Goal: Task Accomplishment & Management: Complete application form

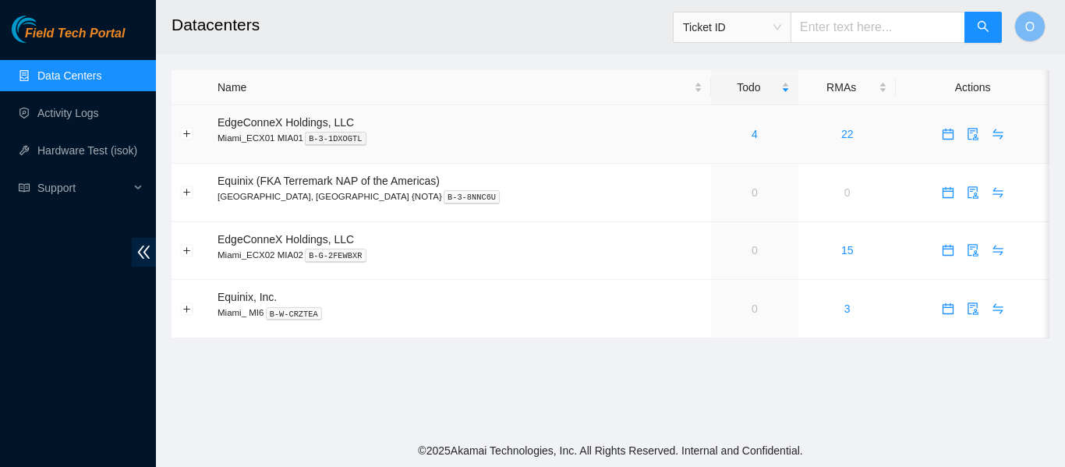
click at [720, 139] on div "4" at bounding box center [755, 134] width 70 height 17
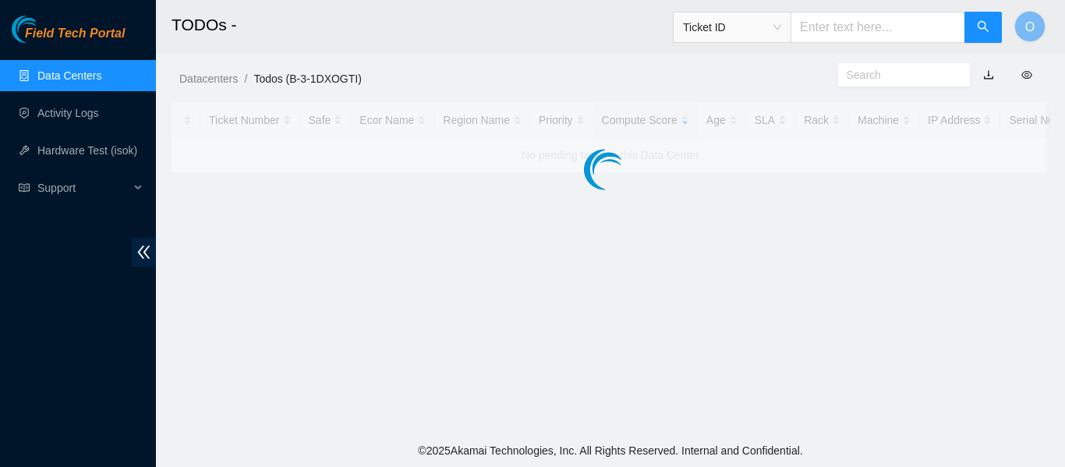
click at [714, 138] on div at bounding box center [611, 138] width 878 height 70
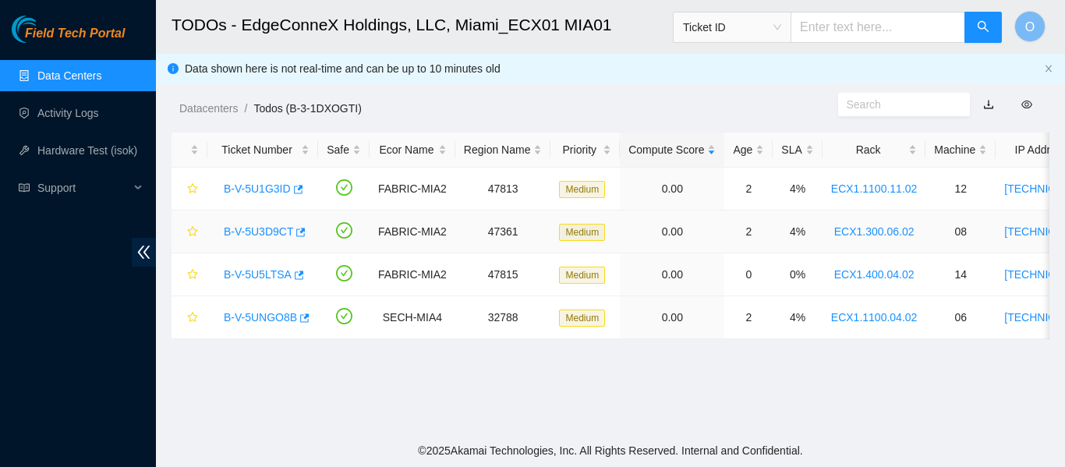
click at [268, 233] on link "B-V-5U3D9CT" at bounding box center [258, 231] width 69 height 12
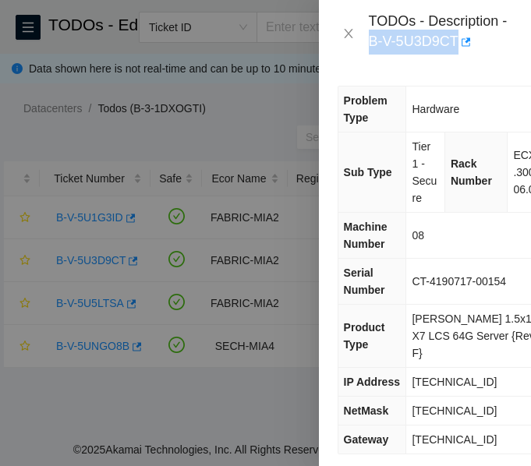
drag, startPoint x: 372, startPoint y: 41, endPoint x: 402, endPoint y: 48, distance: 30.6
click at [457, 45] on div "TODOs - Description - B-V-5U3D9CT" at bounding box center [440, 33] width 143 height 42
copy div "B-V-5U3D9CT"
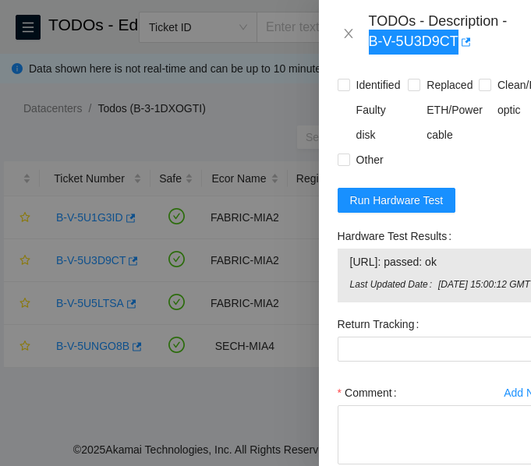
scroll to position [1791, 0]
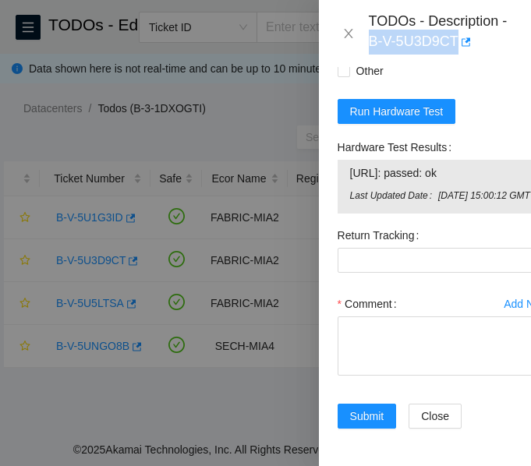
drag, startPoint x: 350, startPoint y: 140, endPoint x: 491, endPoint y: 141, distance: 141.1
click at [491, 165] on span "[URL]: passed: ok" at bounding box center [443, 173] width 187 height 17
copy span "[URL]: passed: ok"
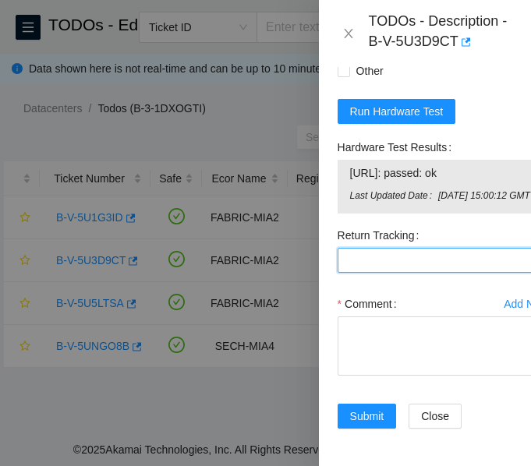
paste Tracking "[URL]: passed: ok"
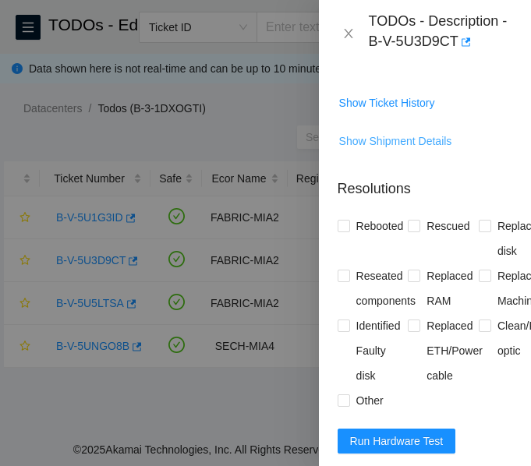
scroll to position [1323, 0]
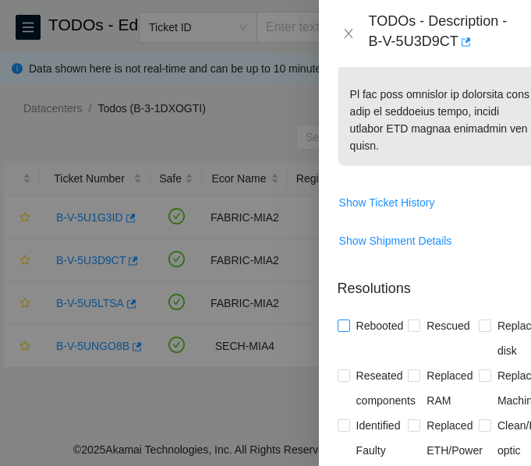
type Tracking "[URL]: passed: ok"
click at [349, 327] on span at bounding box center [344, 326] width 12 height 12
click at [349, 327] on input "Rebooted" at bounding box center [343, 325] width 11 height 11
checkbox input "true"
click at [414, 322] on input "Rescued" at bounding box center [413, 325] width 11 height 11
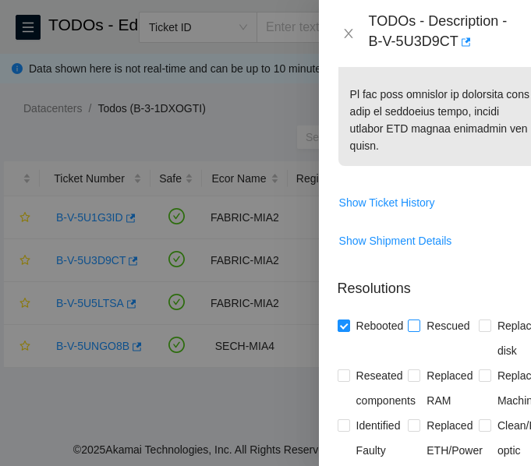
checkbox input "true"
click at [481, 325] on input "Replaced disk" at bounding box center [484, 325] width 11 height 11
checkbox input "true"
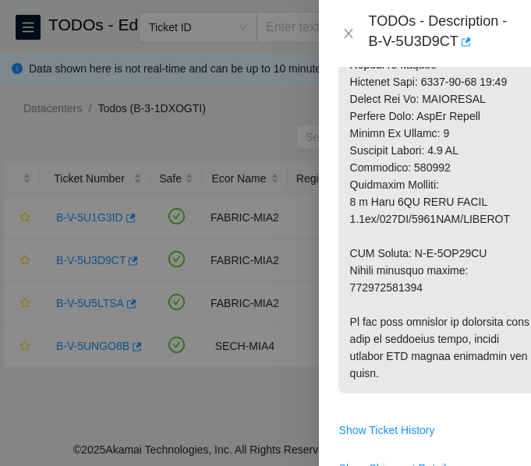
scroll to position [1089, 0]
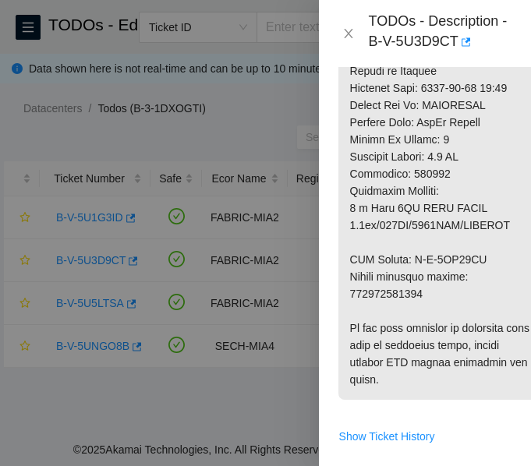
copy p "450826213140"
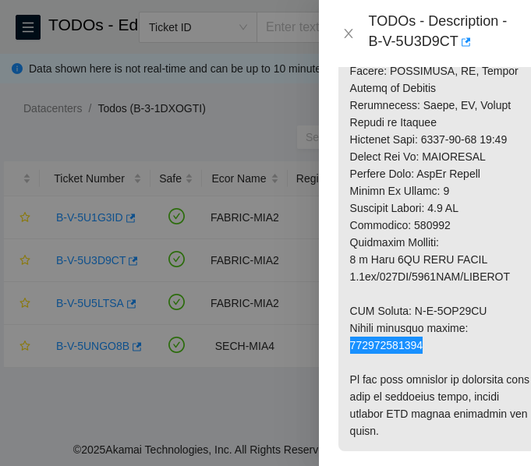
scroll to position [1011, 0]
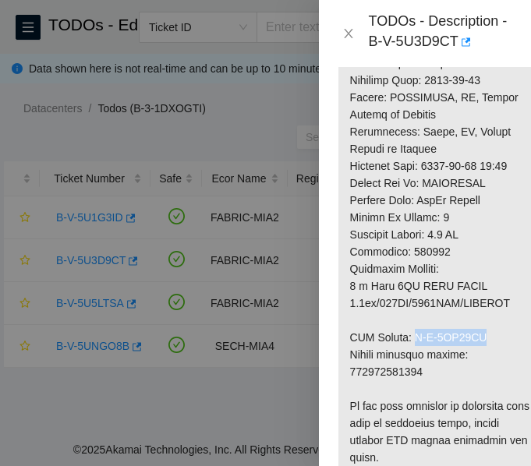
drag, startPoint x: 413, startPoint y: 336, endPoint x: 485, endPoint y: 335, distance: 71.7
copy p "B-V-5UD22LK"
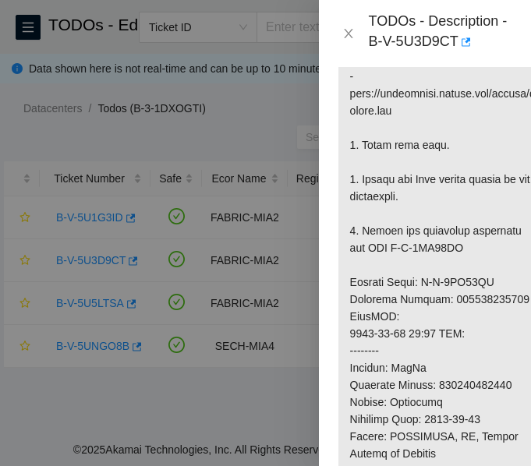
scroll to position [699, 0]
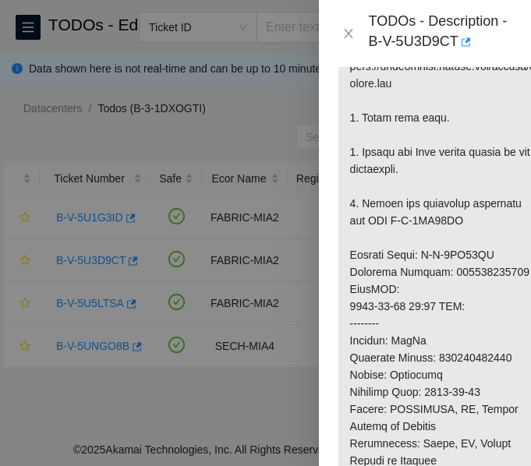
click at [473, 269] on p at bounding box center [443, 281] width 211 height 1018
copy p "450826213139"
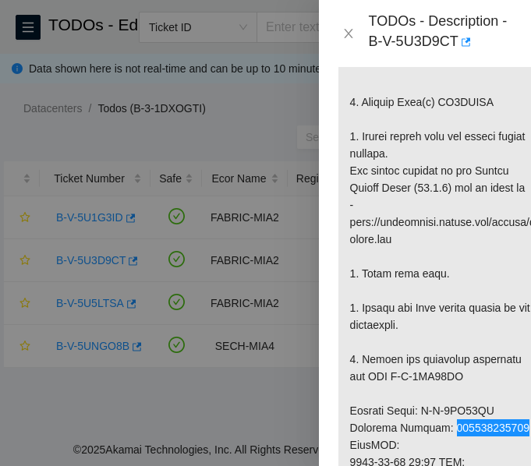
scroll to position [310, 0]
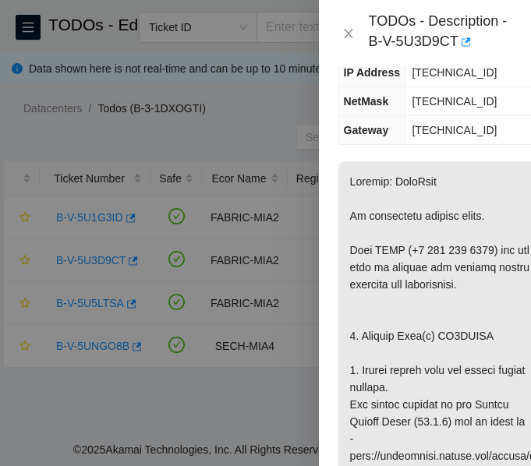
copy p "ZC1AFTNX"
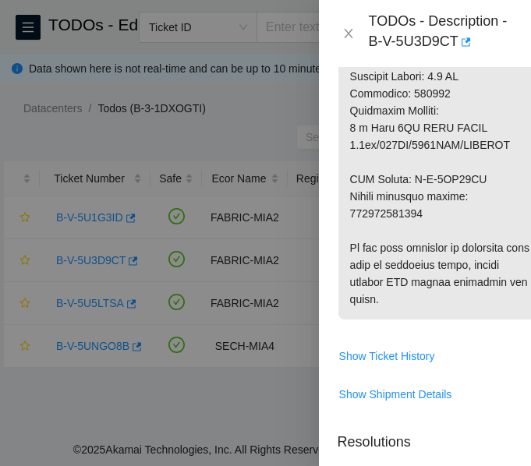
scroll to position [1404, 0]
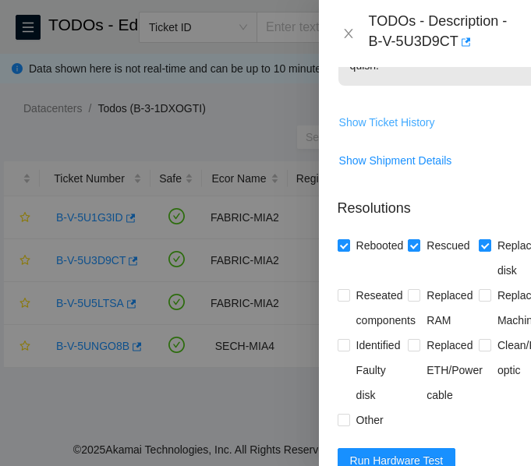
click at [400, 123] on span "Show Ticket History" at bounding box center [387, 122] width 96 height 17
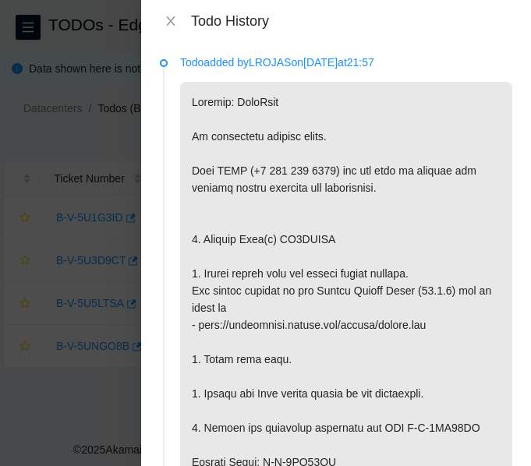
scroll to position [0, 0]
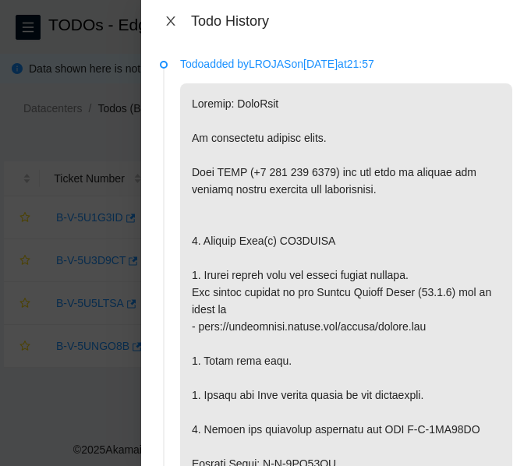
click at [172, 24] on icon "close" at bounding box center [171, 21] width 12 height 12
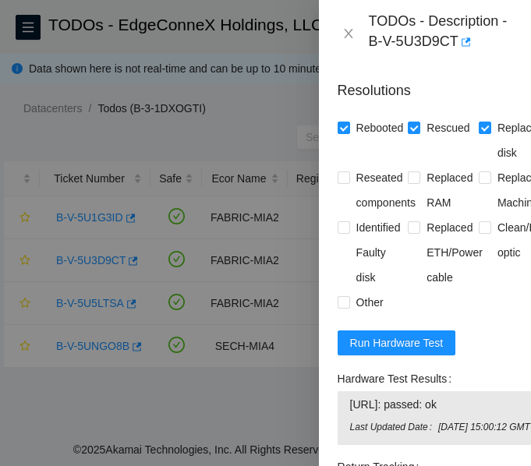
scroll to position [1791, 0]
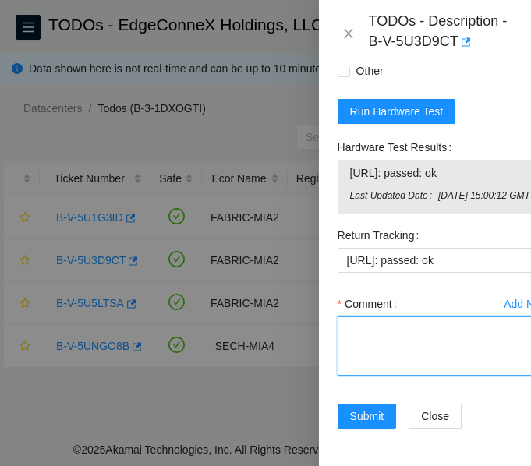
click at [434, 322] on textarea "Comment" at bounding box center [444, 346] width 212 height 59
paste textarea "-Verified ticket is safe to work on: YES -NOCC Authorized: YES -Located server …"
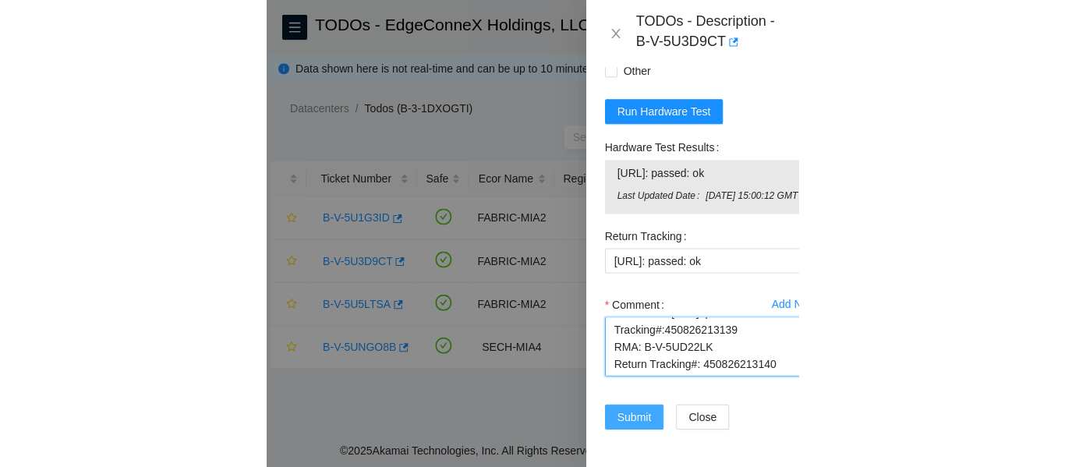
scroll to position [377, 0]
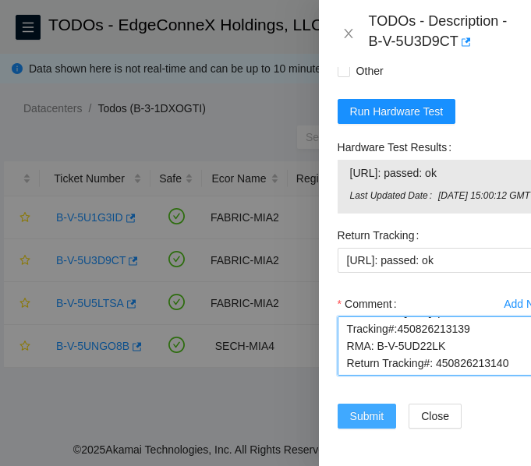
type textarea "-Verified ticket is safe to work on: YES -NOCC Authorized: YES -Located server …"
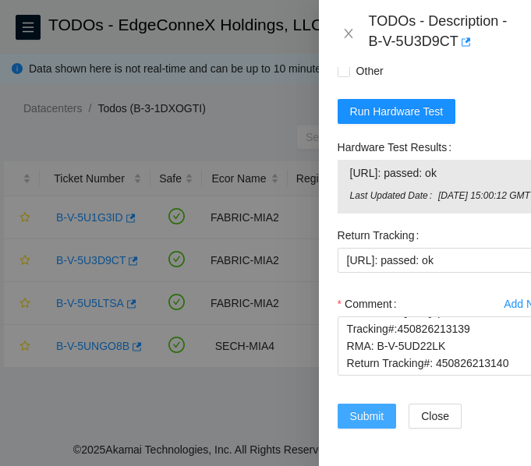
click at [377, 408] on span "Submit" at bounding box center [367, 416] width 34 height 17
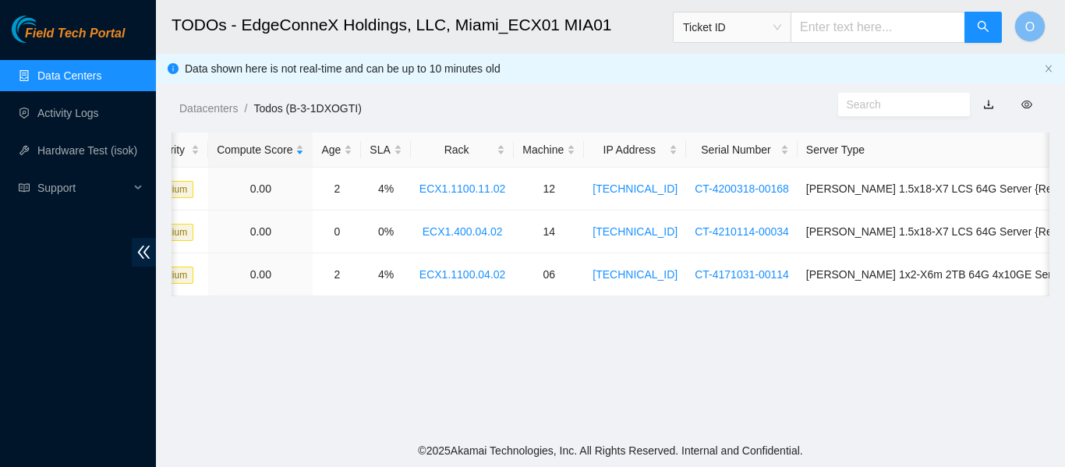
scroll to position [0, 0]
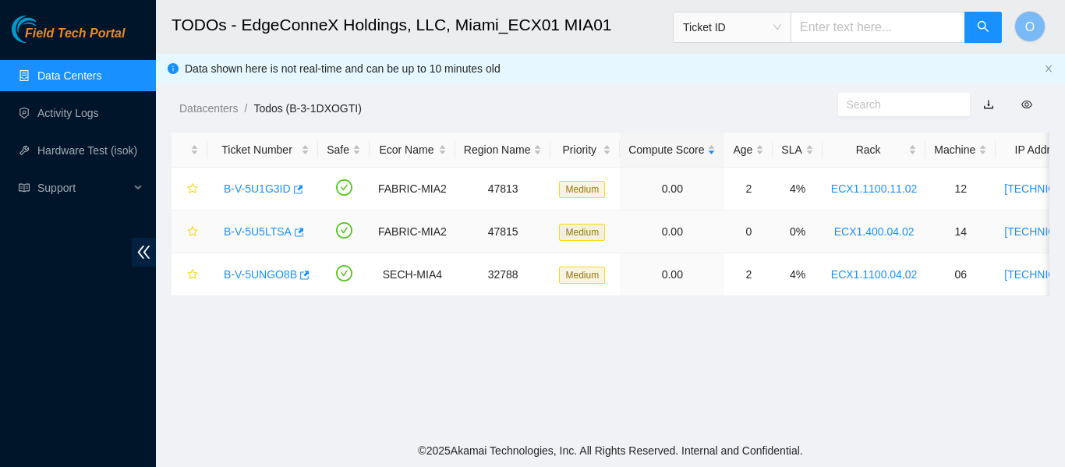
click at [257, 235] on link "B-V-5U5LTSA" at bounding box center [258, 231] width 68 height 12
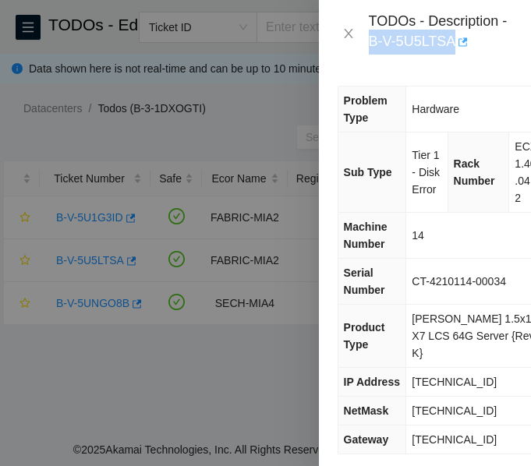
drag, startPoint x: 368, startPoint y: 37, endPoint x: 455, endPoint y: 38, distance: 87.3
click at [455, 38] on div "TODOs - Description - B-V-5U5LTSA" at bounding box center [440, 33] width 143 height 42
copy div "B-V-5U5LTSA"
click at [433, 59] on div "TODOs - Description - B-V-5U5LTSA" at bounding box center [425, 33] width 212 height 67
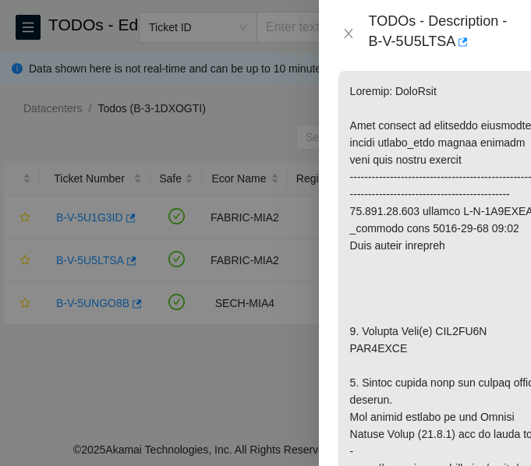
scroll to position [546, 0]
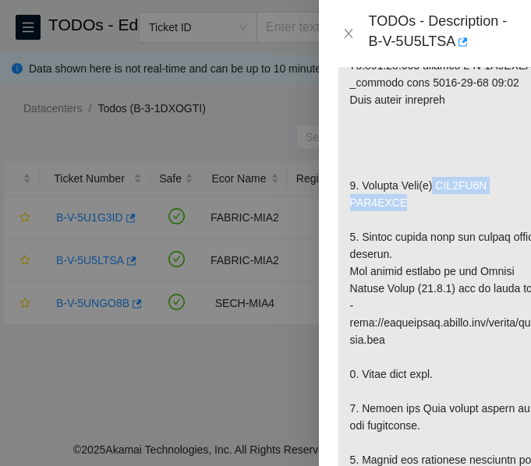
drag, startPoint x: 433, startPoint y: 204, endPoint x: 487, endPoint y: 216, distance: 56.0
copy p "WJG0RJ5F WJG0QJZB"
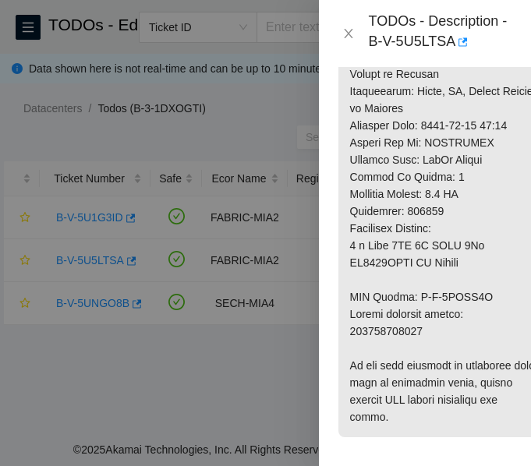
scroll to position [1170, 0]
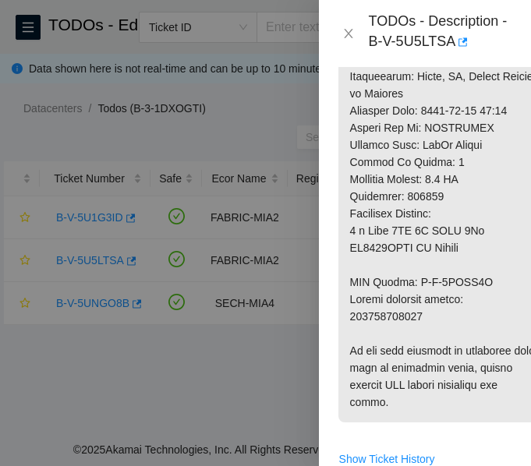
copy p "450826213600"
drag, startPoint x: 414, startPoint y: 314, endPoint x: 467, endPoint y: 312, distance: 53.1
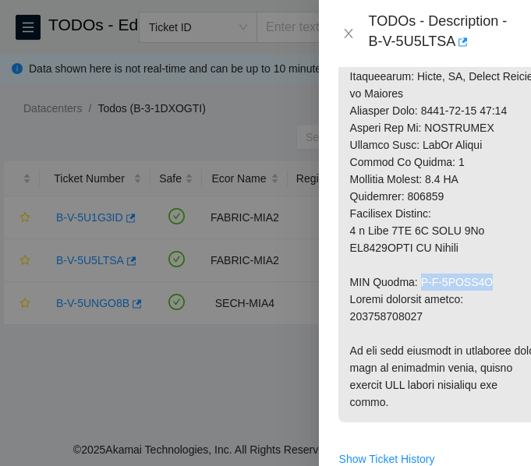
copy p "B-V-5UDLE2G"
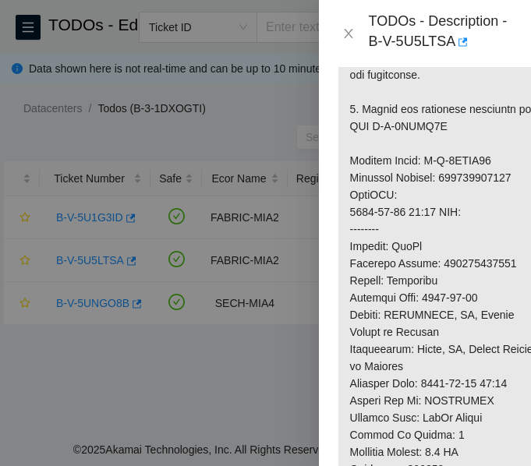
scroll to position [858, 0]
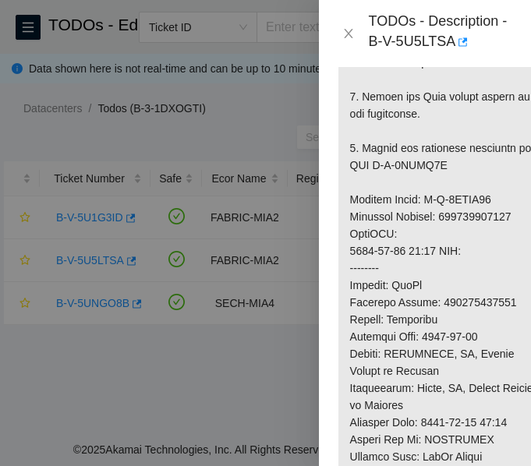
click at [476, 252] on p at bounding box center [443, 173] width 211 height 1121
click at [476, 251] on p at bounding box center [443, 173] width 211 height 1121
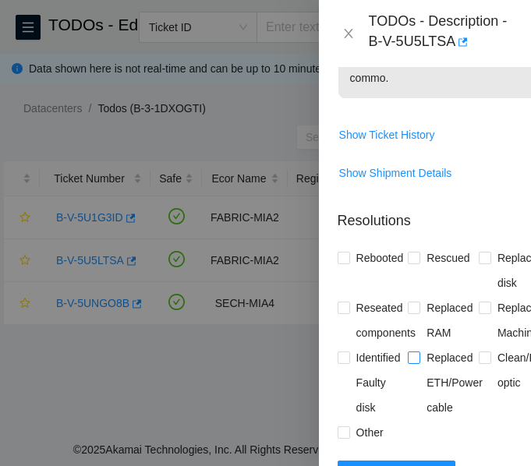
scroll to position [1637, 0]
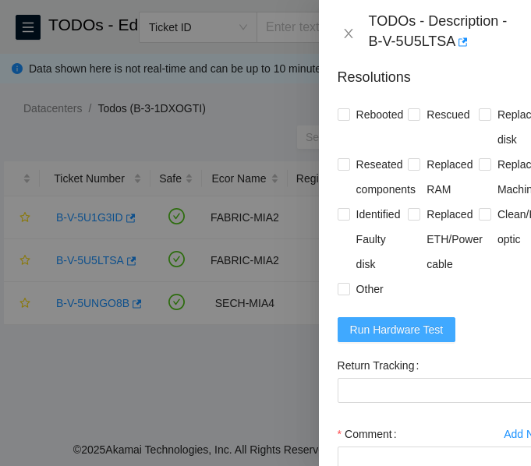
click at [408, 338] on span "Run Hardware Test" at bounding box center [397, 329] width 94 height 17
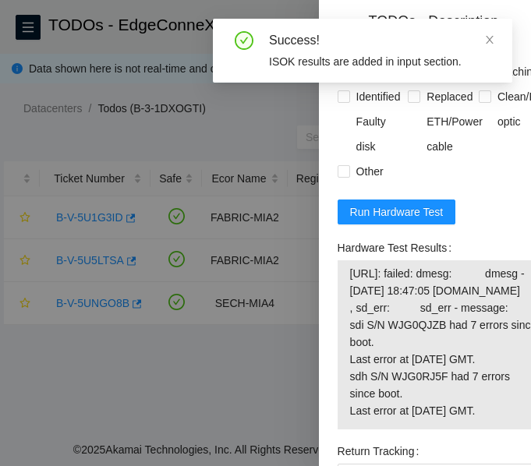
scroll to position [1871, 0]
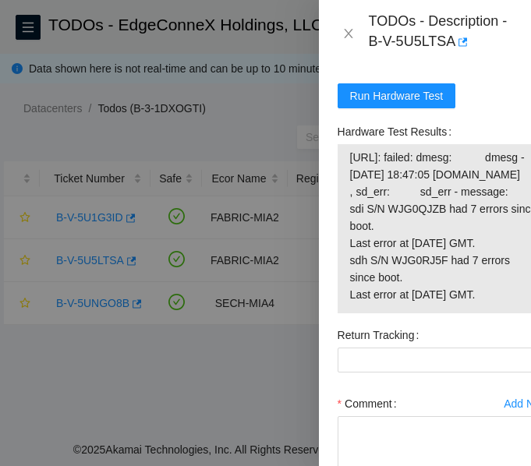
drag, startPoint x: 347, startPoint y: 195, endPoint x: 497, endPoint y: 371, distance: 231.2
click at [497, 313] on div "[URL]: failed: dmesg: dmesg - [DATE] 18:47:05 [DOMAIN_NAME] , sd_err: sd_err - …" at bounding box center [444, 228] width 212 height 169
